Goal: Participate in discussion: Engage in conversation with other users on a specific topic

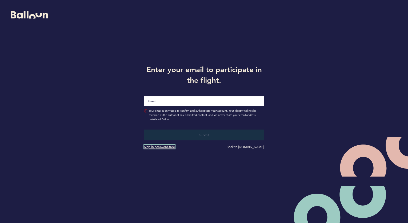
click at [163, 147] on link "Sign in password-free" at bounding box center [159, 146] width 31 height 4
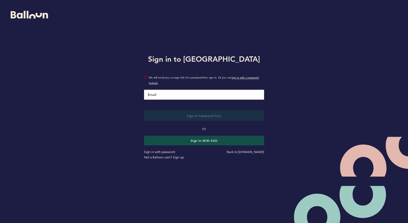
click at [171, 97] on input "Email" at bounding box center [204, 95] width 120 height 10
type input "[PERSON_NAME][EMAIL_ADDRESS][PERSON_NAME][DOMAIN_NAME]"
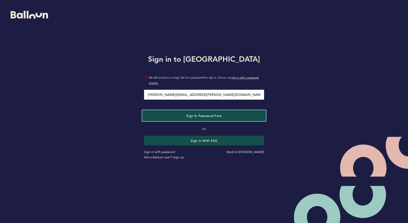
click at [216, 116] on span "Sign in Password-Free" at bounding box center [203, 115] width 35 height 4
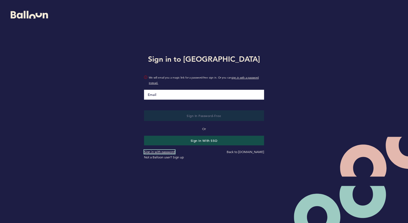
click at [157, 150] on link "Sign in with password" at bounding box center [159, 152] width 31 height 4
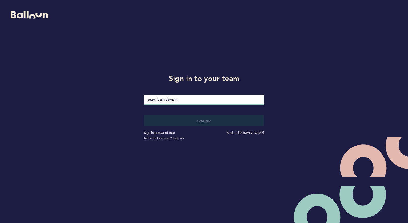
click at [177, 98] on input "loginDomain" at bounding box center [204, 99] width 120 height 10
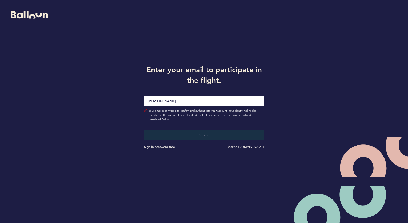
type input "[PERSON_NAME][EMAIL_ADDRESS][PERSON_NAME][DOMAIN_NAME]"
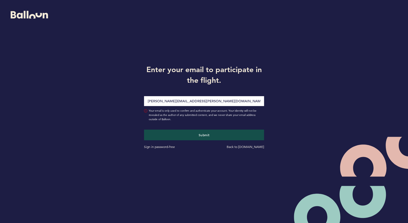
click at [175, 120] on span "Your email is only used to confirm and authenticate your account. Your identity…" at bounding box center [206, 115] width 115 height 13
click at [173, 130] on button "Submit" at bounding box center [204, 134] width 124 height 11
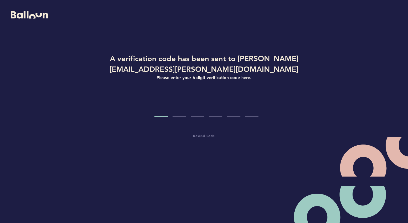
click at [165, 110] on input "Code digit 1" at bounding box center [160, 107] width 13 height 20
type input "4"
type input "5"
type input "0"
type input "1"
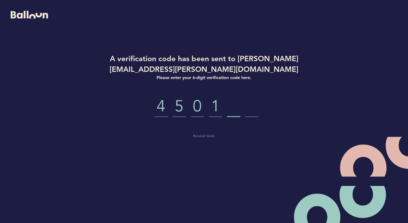
type input "6"
type input "4"
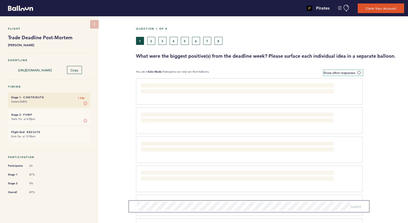
click at [356, 71] on label "Show other responses" at bounding box center [342, 73] width 39 height 6
click at [0, 0] on input "Show other responses" at bounding box center [0, 0] width 0 height 0
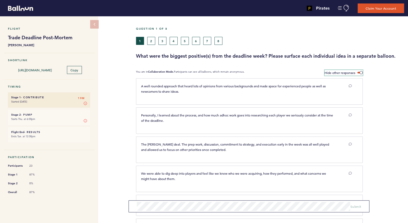
click at [356, 71] on label "Hide other responses" at bounding box center [343, 73] width 38 height 6
click at [0, 0] on input "Hide other responses" at bounding box center [0, 0] width 0 height 0
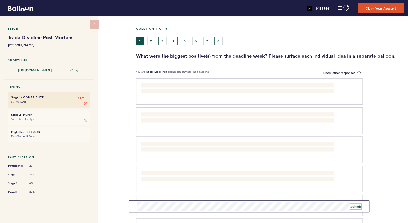
click at [353, 206] on span "Submit" at bounding box center [355, 206] width 11 height 4
click at [354, 205] on span "Submit" at bounding box center [355, 204] width 11 height 4
click at [358, 206] on span "Submit" at bounding box center [355, 206] width 11 height 4
click at [153, 44] on button "2" at bounding box center [151, 41] width 8 height 8
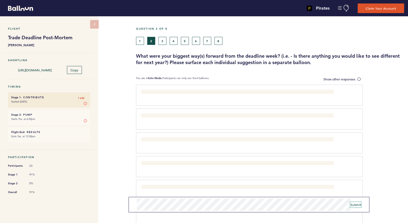
click at [354, 205] on span "Submit" at bounding box center [355, 204] width 11 height 4
click at [317, 211] on form "Submit" at bounding box center [249, 206] width 241 height 12
click at [358, 79] on span at bounding box center [359, 79] width 5 height 2
click at [0, 0] on input "Show other responses" at bounding box center [0, 0] width 0 height 0
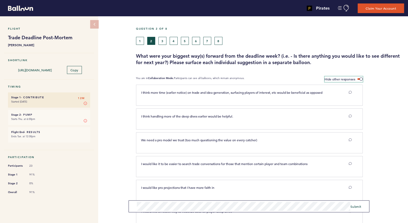
click at [358, 77] on label "Hide other responses" at bounding box center [343, 79] width 38 height 6
click at [0, 0] on input "Hide other responses" at bounding box center [0, 0] width 0 height 0
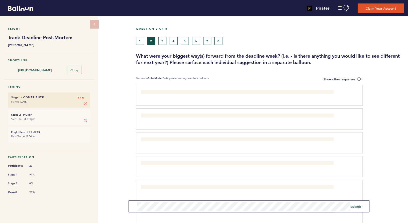
click at [127, 206] on div "Flight Trade Deadline Post-Mortem Sarah Gelles Shortlink https://blln.link/c/6k…" at bounding box center [204, 119] width 408 height 206
click at [362, 205] on form "Submit" at bounding box center [249, 203] width 241 height 15
click at [357, 205] on span "Submit" at bounding box center [355, 204] width 11 height 4
click at [139, 38] on button "1" at bounding box center [140, 41] width 8 height 8
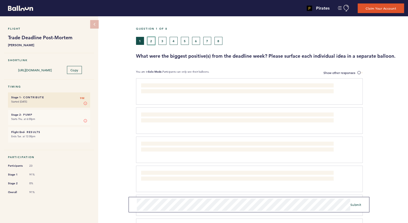
click at [152, 42] on button "2" at bounding box center [151, 41] width 8 height 8
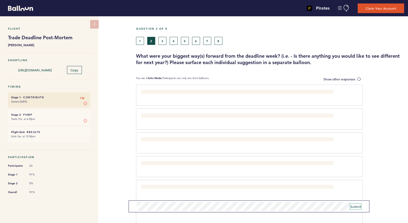
click at [350, 206] on span "Submit" at bounding box center [355, 206] width 11 height 4
click at [359, 80] on span at bounding box center [359, 79] width 5 height 2
click at [0, 0] on input "Show other responses" at bounding box center [0, 0] width 0 height 0
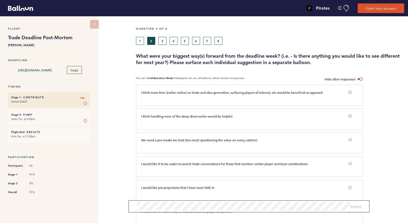
click at [163, 39] on button "3" at bounding box center [162, 41] width 8 height 8
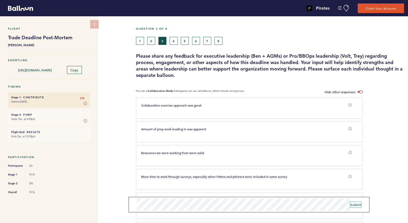
click at [357, 204] on span "Submit" at bounding box center [355, 204] width 11 height 4
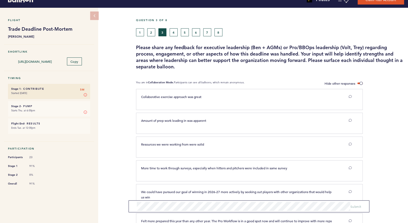
scroll to position [7, 0]
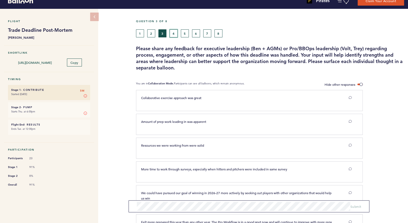
click at [171, 35] on button "4" at bounding box center [174, 33] width 8 height 8
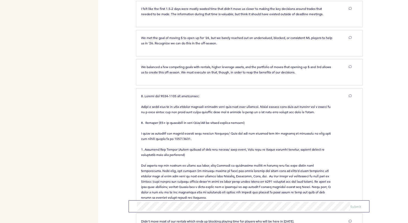
scroll to position [281, 0]
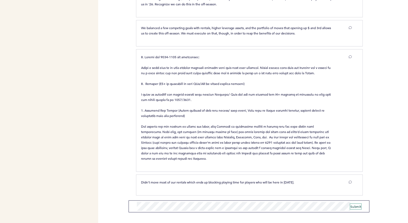
click at [359, 205] on span "Submit" at bounding box center [355, 206] width 11 height 4
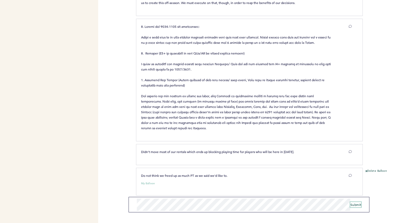
click at [357, 204] on span "Submit" at bounding box center [355, 204] width 11 height 4
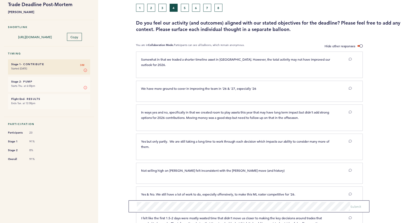
scroll to position [0, 0]
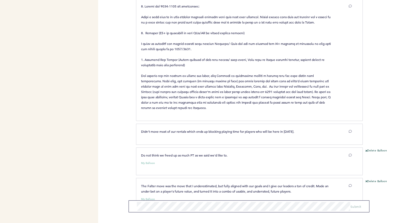
scroll to position [347, 0]
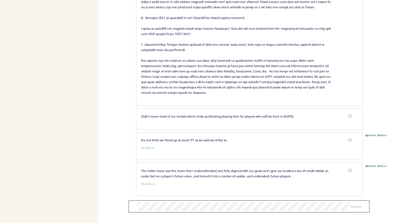
click at [379, 174] on div "Delete Balloon" at bounding box center [385, 181] width 45 height 34
click at [264, 211] on form "Submit" at bounding box center [249, 206] width 241 height 12
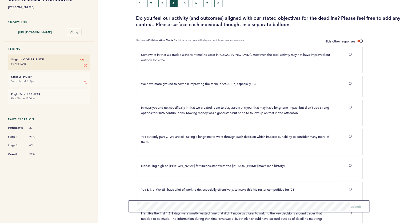
scroll to position [0, 0]
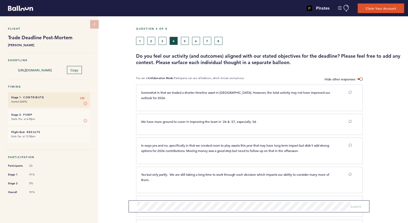
click at [186, 12] on div at bounding box center [136, 8] width 272 height 14
click at [165, 11] on div at bounding box center [136, 8] width 272 height 14
click at [164, 11] on div at bounding box center [136, 8] width 272 height 14
click at [41, 110] on li "Stage 2 - Pump 3M Starts Thu. at 6:00pm Stage 2 In Stage 2, you vote on the res…" at bounding box center [49, 117] width 82 height 15
click at [87, 95] on li "Stage 1 - Contribute 3M Started Aug. 20, 2025 Stage 1 In Stage 1, you can contr…" at bounding box center [49, 99] width 82 height 15
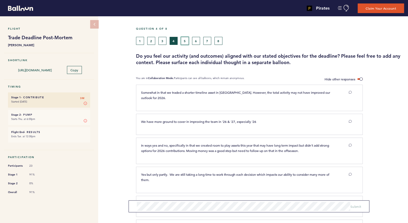
click at [182, 40] on button "5" at bounding box center [185, 41] width 8 height 8
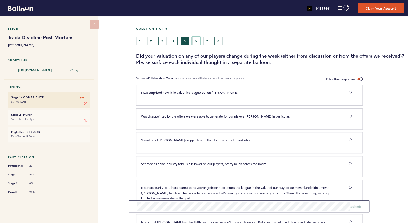
click at [198, 43] on button "6" at bounding box center [196, 41] width 8 height 8
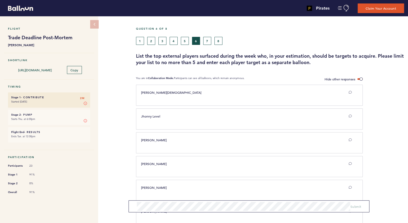
click at [357, 78] on label "Hide other responses" at bounding box center [343, 79] width 38 height 6
click at [0, 0] on input "Hide other responses" at bounding box center [0, 0] width 0 height 0
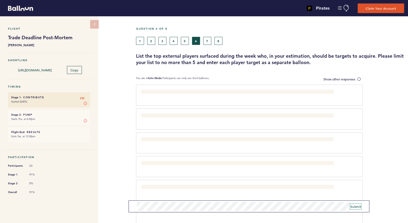
click at [354, 205] on span "Submit" at bounding box center [355, 206] width 11 height 4
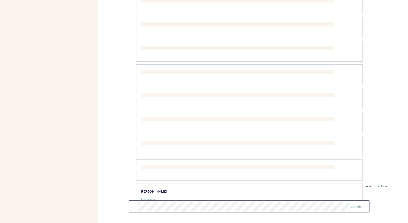
scroll to position [509, 0]
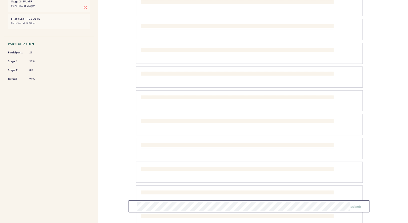
click at [269, 124] on div "Casas, Triston clear submit" at bounding box center [246, 123] width 219 height 9
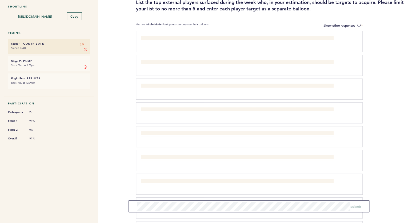
scroll to position [0, 0]
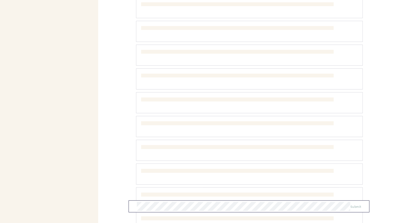
scroll to position [489, 0]
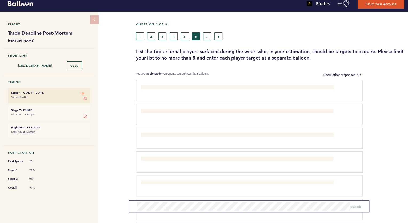
scroll to position [4, 0]
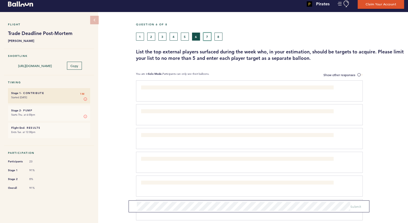
click at [205, 37] on button "7" at bounding box center [207, 37] width 8 height 8
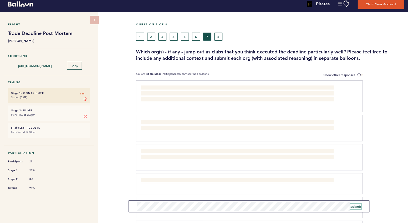
click at [356, 207] on span "Submit" at bounding box center [355, 206] width 11 height 4
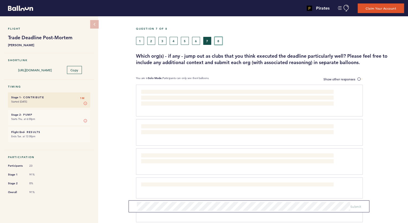
click at [220, 41] on button "8" at bounding box center [218, 41] width 8 height 8
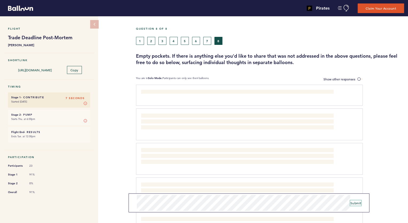
click at [352, 202] on span "Submit" at bounding box center [355, 202] width 11 height 4
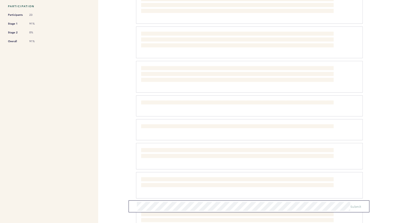
scroll to position [316, 0]
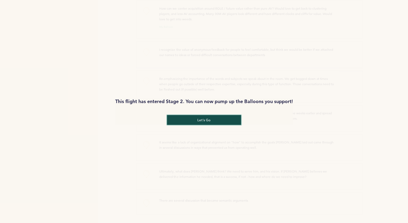
click at [222, 120] on button "let's go" at bounding box center [204, 120] width 74 height 10
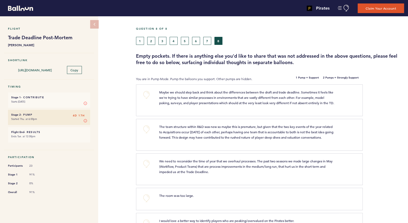
click at [30, 97] on h6 "Stage 1 - Contribute 4D 17H" at bounding box center [49, 96] width 76 height 3
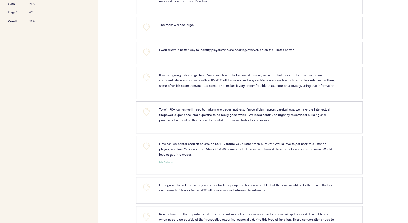
scroll to position [320, 0]
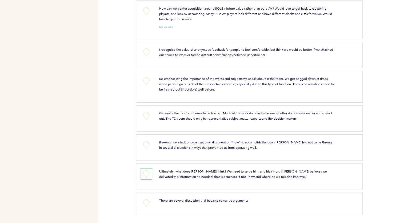
click at [147, 176] on button "+0" at bounding box center [146, 173] width 11 height 11
click at [144, 53] on button "+0" at bounding box center [146, 52] width 11 height 11
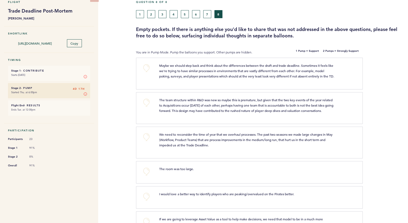
scroll to position [27, 0]
click at [146, 68] on button "+0" at bounding box center [146, 67] width 11 height 11
click at [143, 16] on button "1" at bounding box center [140, 14] width 8 height 8
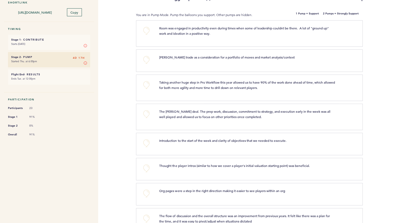
scroll to position [58, 0]
click at [146, 86] on button "+0" at bounding box center [146, 84] width 11 height 11
click at [146, 86] on button "+1" at bounding box center [146, 84] width 11 height 11
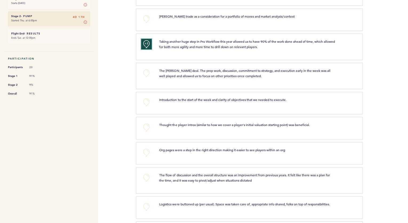
scroll to position [99, 0]
click at [144, 70] on button "+0" at bounding box center [146, 72] width 11 height 11
click at [144, 70] on button "+1" at bounding box center [146, 72] width 11 height 11
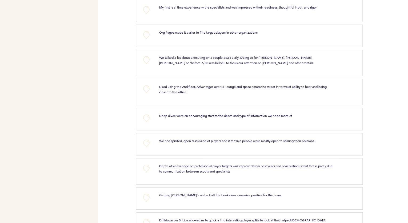
scroll to position [1074, 0]
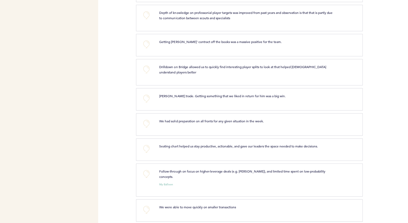
click at [145, 75] on div "+0" at bounding box center [146, 71] width 18 height 15
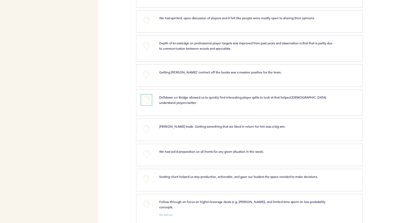
click at [146, 96] on button "+0" at bounding box center [146, 99] width 11 height 11
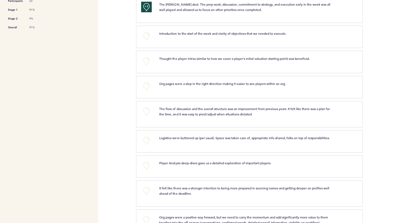
scroll to position [165, 0]
click at [142, 108] on button "+0" at bounding box center [146, 111] width 11 height 11
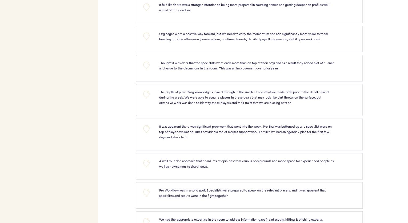
scroll to position [348, 0]
click at [145, 127] on button "+0" at bounding box center [146, 128] width 11 height 11
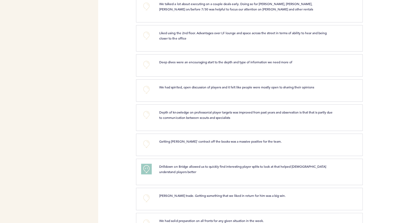
scroll to position [959, 0]
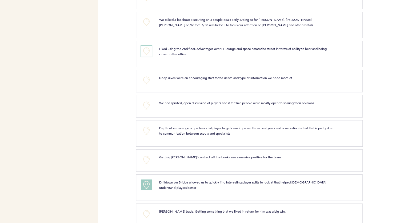
click at [147, 51] on button "+0" at bounding box center [146, 51] width 11 height 11
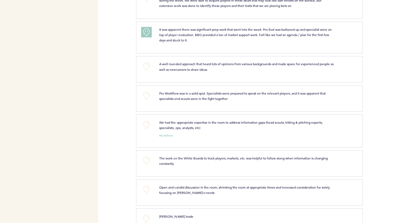
scroll to position [444, 0]
click at [143, 155] on button "+0" at bounding box center [146, 160] width 11 height 11
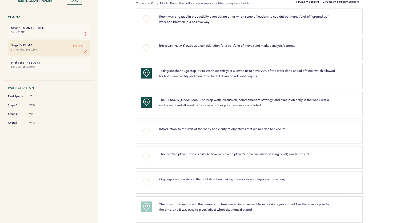
scroll to position [0, 0]
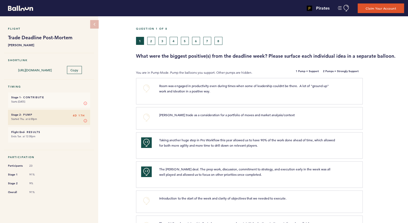
click at [152, 35] on div "Question 1 of 8" at bounding box center [270, 32] width 276 height 10
click at [151, 39] on button "2" at bounding box center [151, 41] width 8 height 8
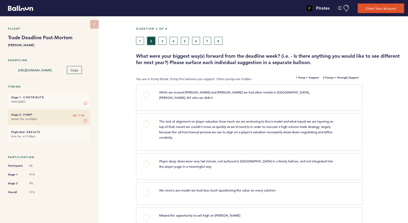
scroll to position [37, 0]
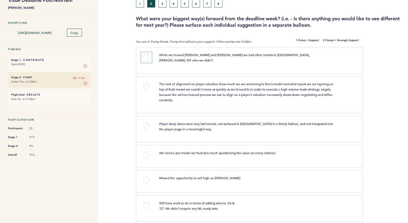
click at [144, 58] on button "+0" at bounding box center [146, 57] width 11 height 11
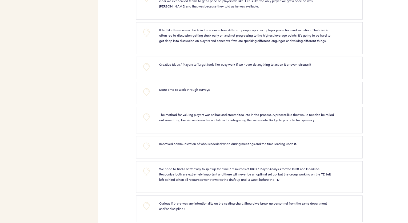
scroll to position [2054, 0]
click at [144, 62] on button "+0" at bounding box center [146, 67] width 11 height 11
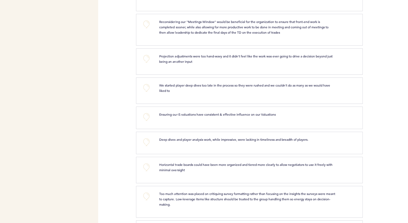
scroll to position [1628, 0]
click at [144, 54] on button "+0" at bounding box center [146, 59] width 11 height 11
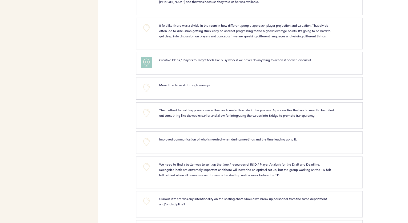
scroll to position [2093, 0]
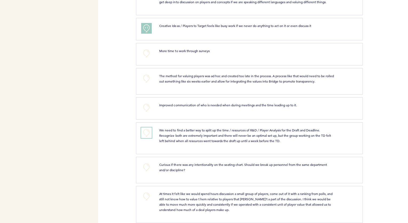
click at [147, 127] on button "+0" at bounding box center [146, 132] width 11 height 11
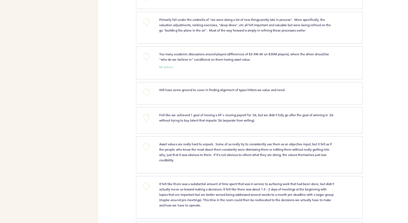
scroll to position [451, 0]
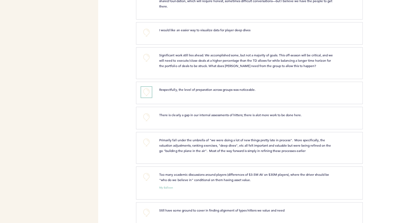
click at [147, 87] on button "+0" at bounding box center [146, 92] width 11 height 11
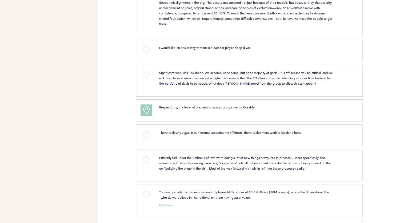
scroll to position [398, 0]
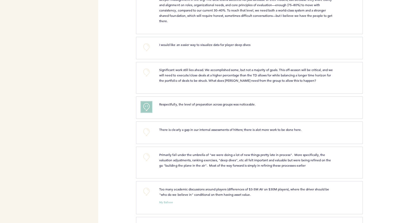
click at [146, 103] on span "+1" at bounding box center [146, 105] width 4 height 5
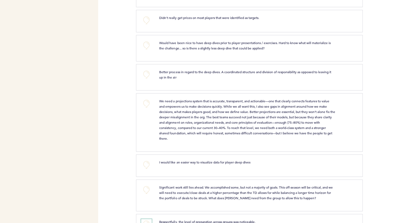
scroll to position [282, 0]
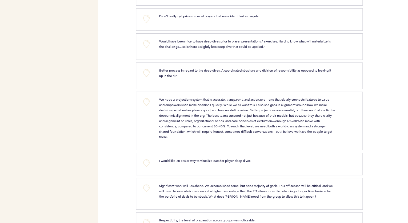
click at [125, 141] on div "Pirates anthony.argenziano@pirates.com Team Domain: pirates Notification Prefer…" at bounding box center [204, 111] width 408 height 223
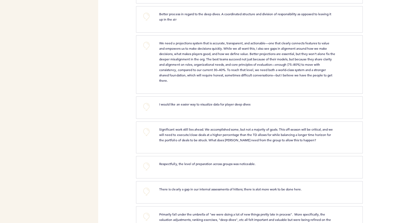
scroll to position [379, 0]
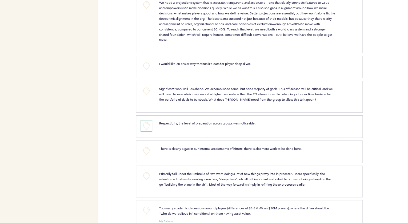
click at [145, 120] on button "+0" at bounding box center [146, 125] width 11 height 11
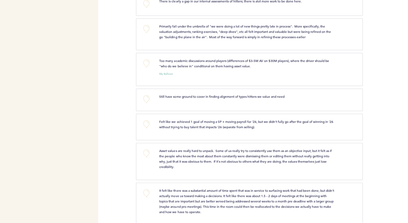
scroll to position [526, 0]
click at [145, 119] on button "+0" at bounding box center [146, 123] width 11 height 11
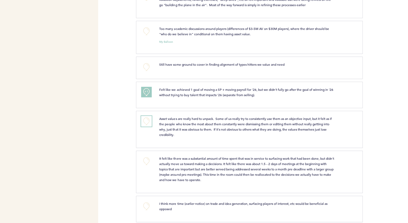
click at [142, 116] on button "+0" at bounding box center [146, 121] width 11 height 11
click at [142, 116] on button "+1" at bounding box center [146, 121] width 11 height 11
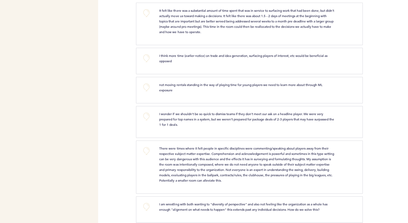
scroll to position [703, 0]
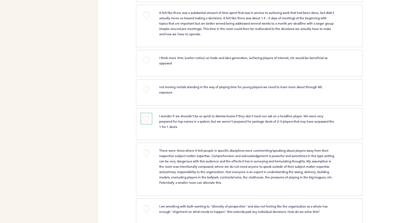
click at [145, 113] on button "+0" at bounding box center [146, 118] width 11 height 11
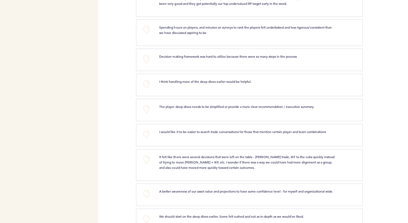
scroll to position [1206, 0]
click at [145, 129] on button "+0" at bounding box center [146, 134] width 11 height 11
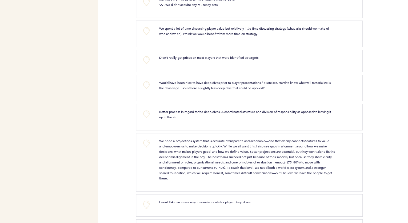
scroll to position [295, 0]
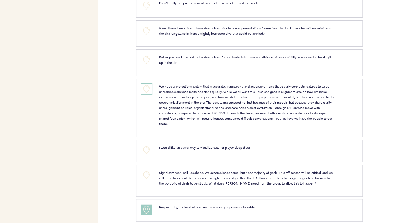
click at [145, 86] on button "+0" at bounding box center [146, 88] width 11 height 11
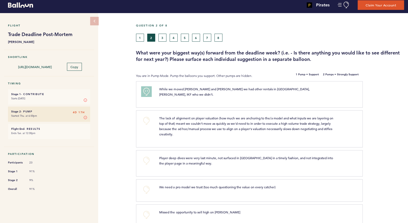
scroll to position [0, 0]
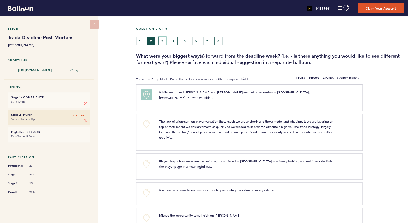
click at [160, 41] on button "3" at bounding box center [162, 41] width 8 height 8
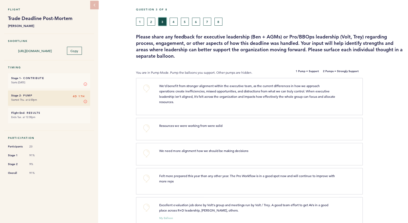
scroll to position [19, 0]
click at [146, 125] on button "+0" at bounding box center [146, 128] width 11 height 11
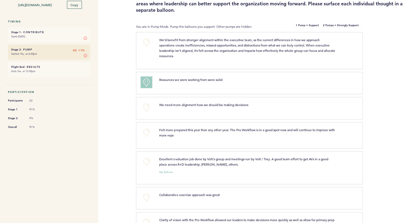
click at [146, 81] on span "+1" at bounding box center [146, 81] width 4 height 5
click at [146, 81] on span "+2" at bounding box center [146, 81] width 4 height 5
click at [145, 129] on button "+0" at bounding box center [146, 132] width 11 height 11
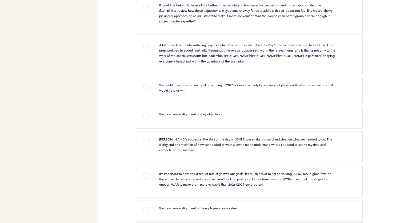
scroll to position [452, 0]
click at [142, 170] on button "+0" at bounding box center [146, 175] width 11 height 11
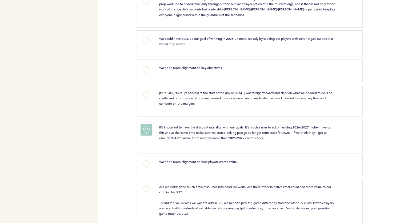
scroll to position [498, 0]
click at [141, 127] on button "+1" at bounding box center [146, 129] width 11 height 11
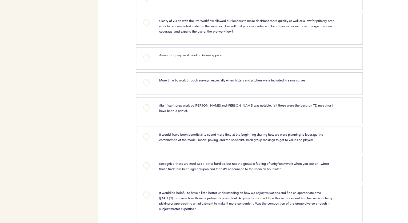
scroll to position [0, 0]
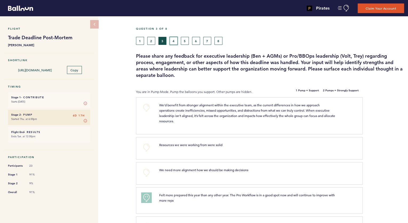
click at [171, 37] on button "4" at bounding box center [174, 41] width 8 height 8
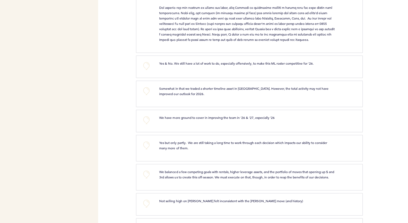
scroll to position [255, 0]
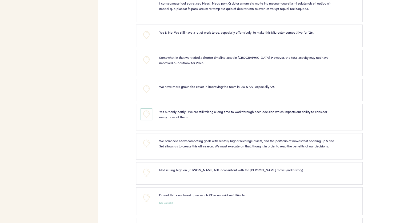
click at [141, 119] on button "+0" at bounding box center [146, 114] width 11 height 11
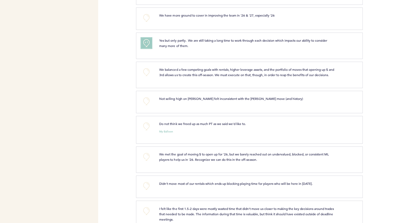
scroll to position [358, 0]
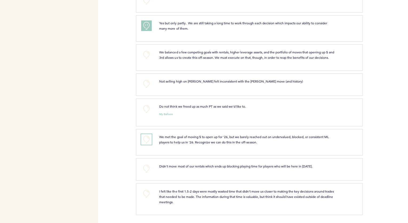
click at [148, 141] on button "+0" at bounding box center [146, 139] width 11 height 11
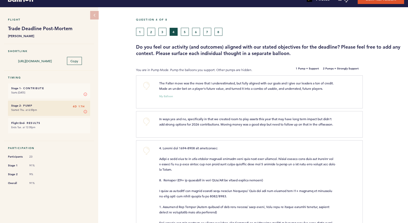
scroll to position [0, 0]
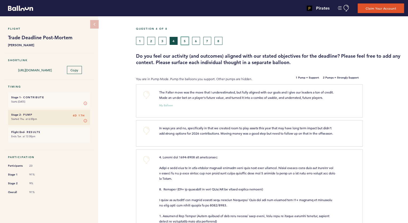
click at [181, 43] on button "5" at bounding box center [185, 41] width 8 height 8
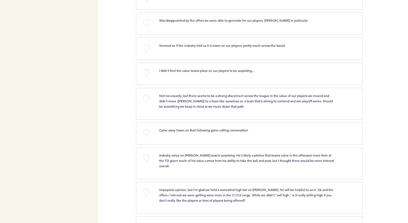
scroll to position [231, 0]
click at [146, 188] on button "+0" at bounding box center [146, 191] width 11 height 11
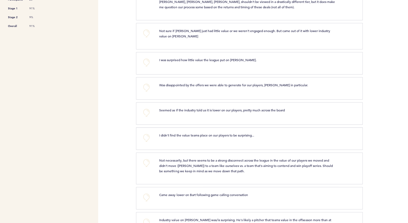
scroll to position [0, 0]
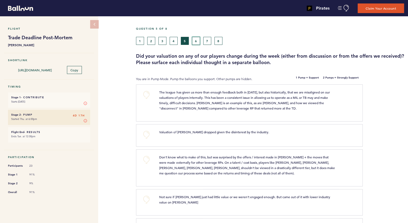
click at [195, 40] on button "6" at bounding box center [196, 41] width 8 height 8
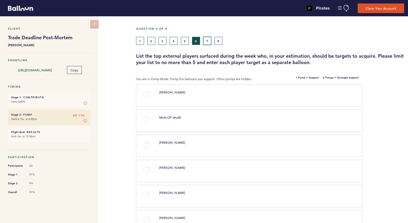
click at [206, 37] on button "7" at bounding box center [207, 41] width 8 height 8
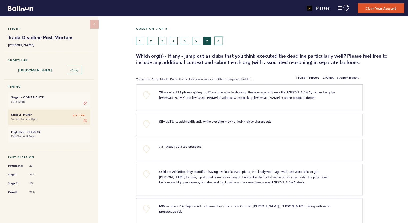
click at [220, 43] on button "8" at bounding box center [218, 41] width 8 height 8
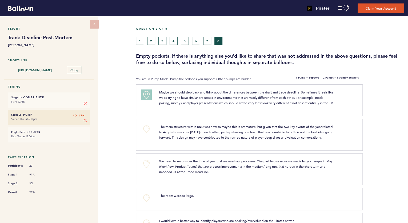
click at [147, 38] on div "1 2 3 4 5 6 7 8" at bounding box center [235, 41] width 199 height 8
click at [150, 39] on button "2" at bounding box center [151, 41] width 8 height 8
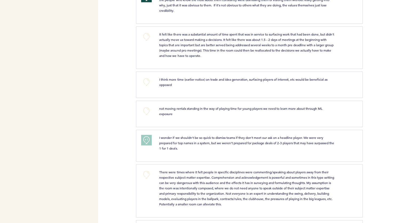
scroll to position [683, 0]
click at [145, 168] on button "+0" at bounding box center [146, 173] width 11 height 11
click at [145, 170] on span "+1" at bounding box center [146, 172] width 4 height 5
click at [204, 106] on p "not moving rentals standing in the way of playing time for young players we nee…" at bounding box center [247, 110] width 176 height 11
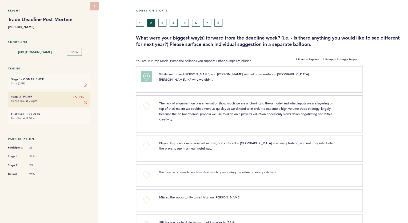
scroll to position [0, 0]
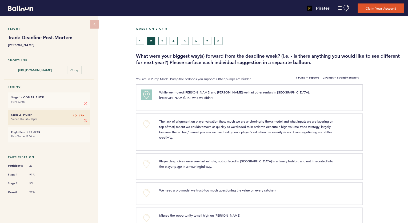
click at [94, 23] on icon at bounding box center [94, 24] width 5 height 5
